Goal: Transaction & Acquisition: Purchase product/service

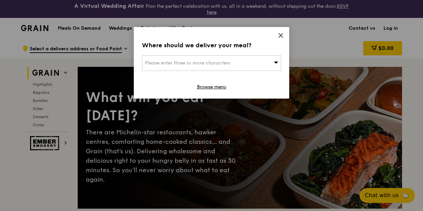
click at [271, 36] on div "Where should we deliver your meal? Please enter three or more characters Browse…" at bounding box center [211, 63] width 155 height 72
click at [280, 35] on icon at bounding box center [281, 35] width 4 height 4
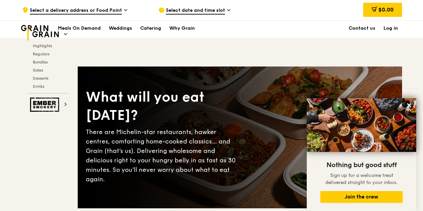
scroll to position [135, 0]
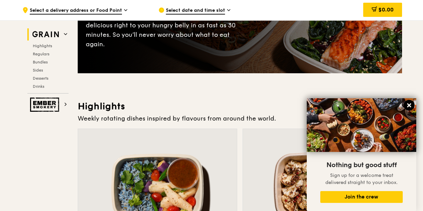
click at [411, 105] on icon at bounding box center [409, 105] width 6 height 6
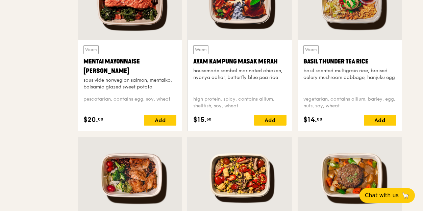
scroll to position [0, 0]
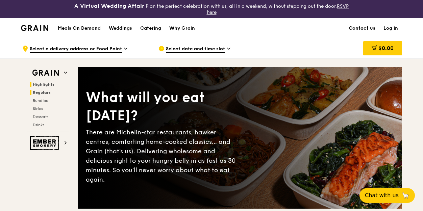
click at [47, 93] on span "Regulars" at bounding box center [42, 92] width 18 height 5
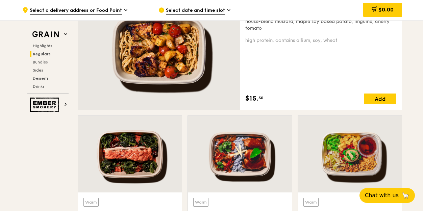
scroll to position [613, 0]
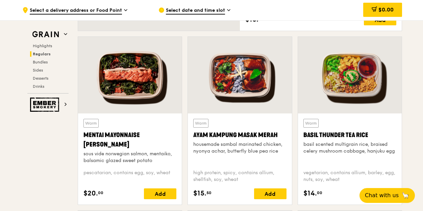
click at [233, 133] on div "Ayam Kampung Masak Merah" at bounding box center [239, 134] width 93 height 9
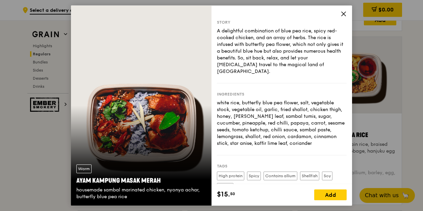
click at [265, 69] on div "Story A delightful combination of blue pea rice, spicy red-cooked chicken, and …" at bounding box center [282, 52] width 130 height 64
click at [260, 68] on div "Story A delightful combination of blue pea rice, spicy red-cooked chicken, and …" at bounding box center [282, 52] width 130 height 64
click at [345, 14] on icon at bounding box center [343, 14] width 6 height 6
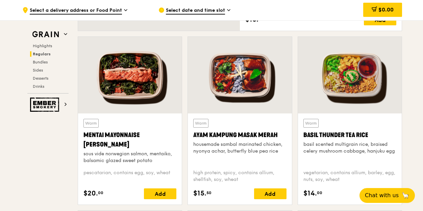
drag, startPoint x: 281, startPoint y: 134, endPoint x: 194, endPoint y: 134, distance: 86.8
click at [194, 134] on div "Ayam Kampung Masak Merah" at bounding box center [239, 134] width 93 height 9
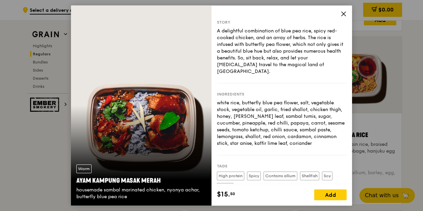
click at [342, 12] on icon at bounding box center [343, 14] width 6 height 6
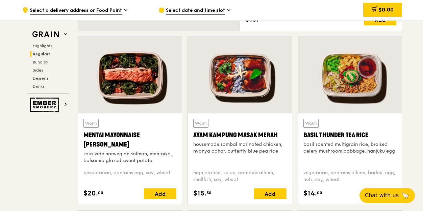
drag, startPoint x: 191, startPoint y: 134, endPoint x: 293, endPoint y: 119, distance: 103.4
click at [293, 119] on div "Warm Ayam [GEOGRAPHIC_DATA] housemade sambal marinated chicken, nyonya achar, b…" at bounding box center [240, 123] width 110 height 174
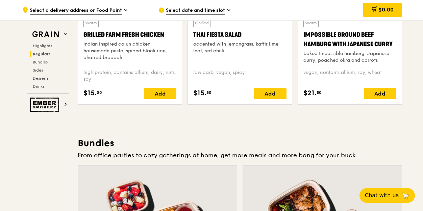
scroll to position [848, 0]
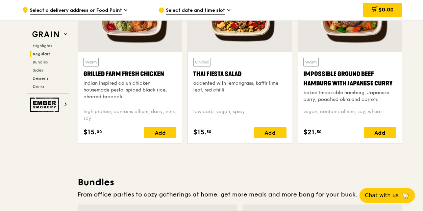
drag, startPoint x: 160, startPoint y: 72, endPoint x: 83, endPoint y: 71, distance: 76.6
click at [83, 71] on div "Warm Grilled Farm Fresh Chicken indian inspired cajun chicken, housemade pesto,…" at bounding box center [130, 97] width 104 height 91
copy div "Ayam Kampung Masak Merah"
